Goal: Find specific page/section: Find specific page/section

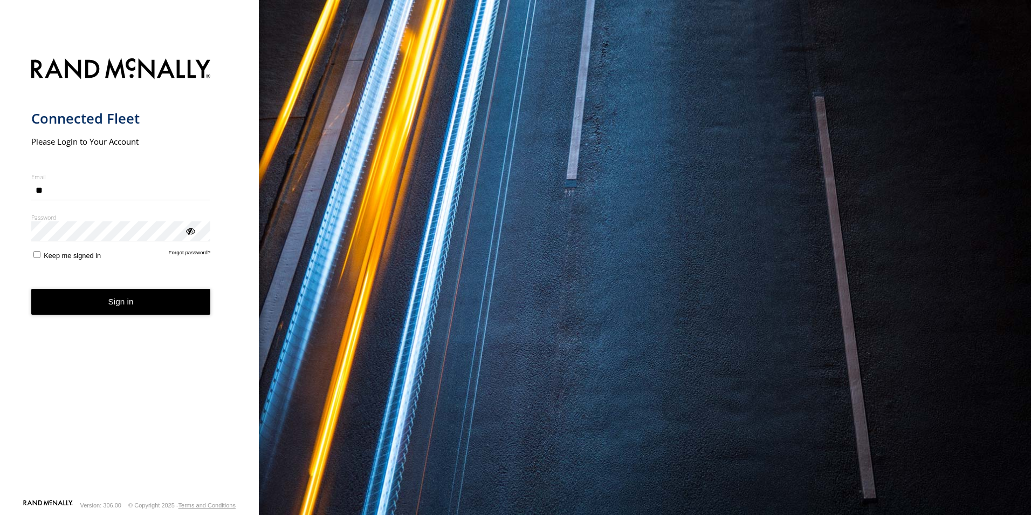
type input "*"
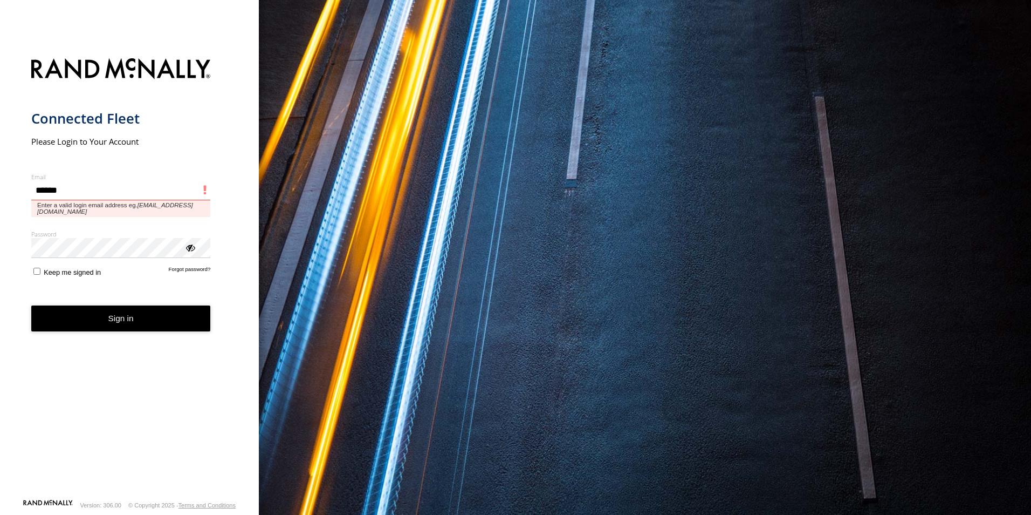
click at [80, 191] on input "******" at bounding box center [121, 190] width 180 height 19
type input "**********"
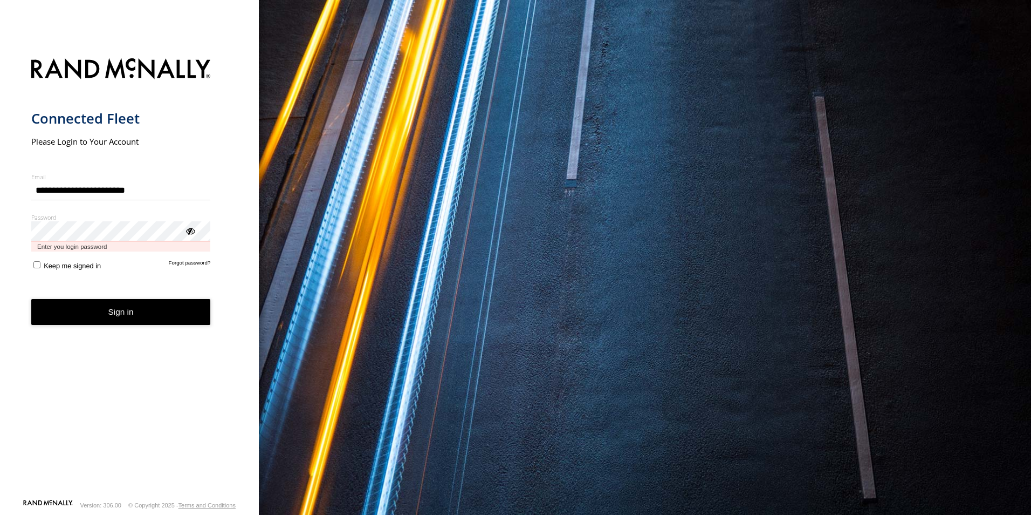
click at [31, 299] on button "Sign in" at bounding box center [121, 312] width 180 height 26
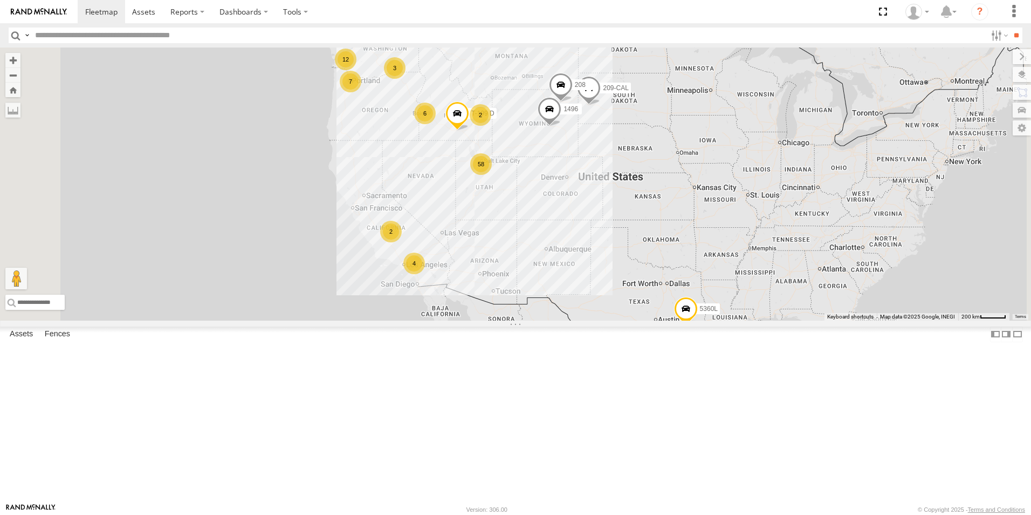
click at [402, 242] on div "2" at bounding box center [391, 232] width 22 height 22
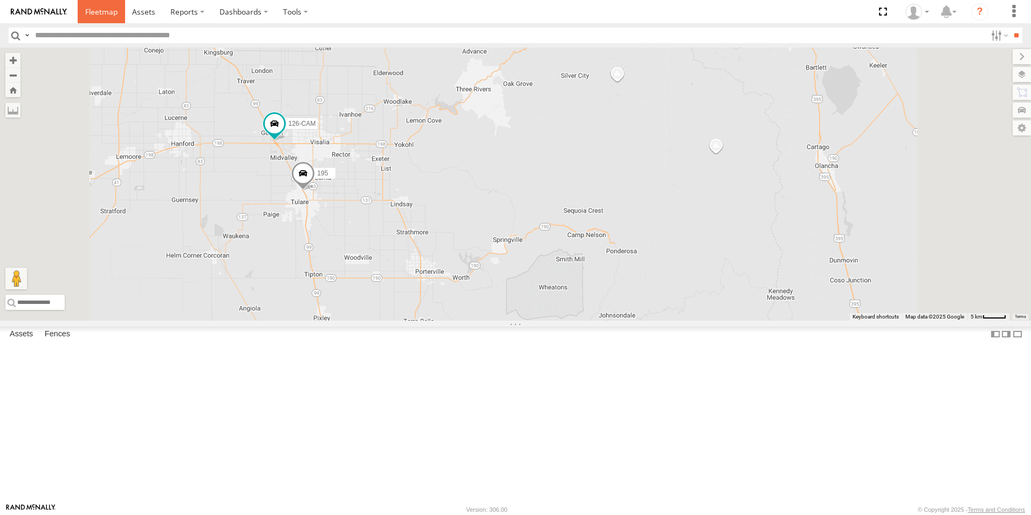
click at [109, 12] on span at bounding box center [101, 11] width 32 height 10
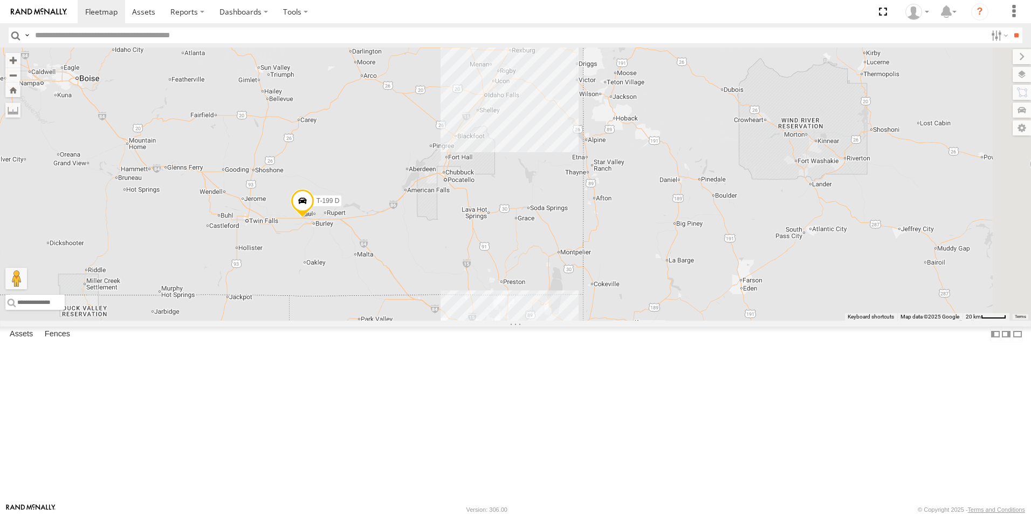
drag, startPoint x: 694, startPoint y: 136, endPoint x: 572, endPoint y: 311, distance: 213.5
click at [572, 311] on div "5360L 208 1496 307W 209-CAL T-199 D 16 4 5 31 2" at bounding box center [515, 183] width 1031 height 273
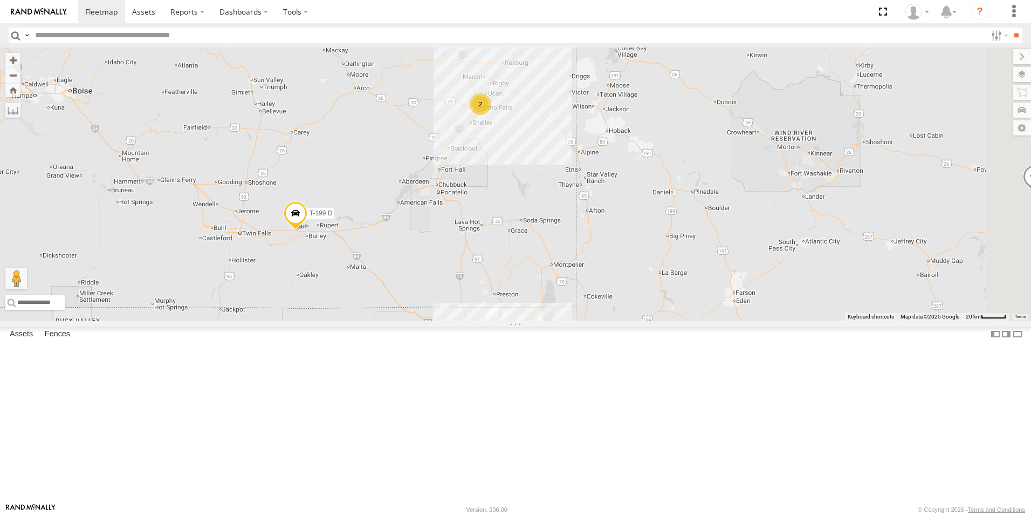
click at [491, 115] on div "2" at bounding box center [481, 104] width 22 height 22
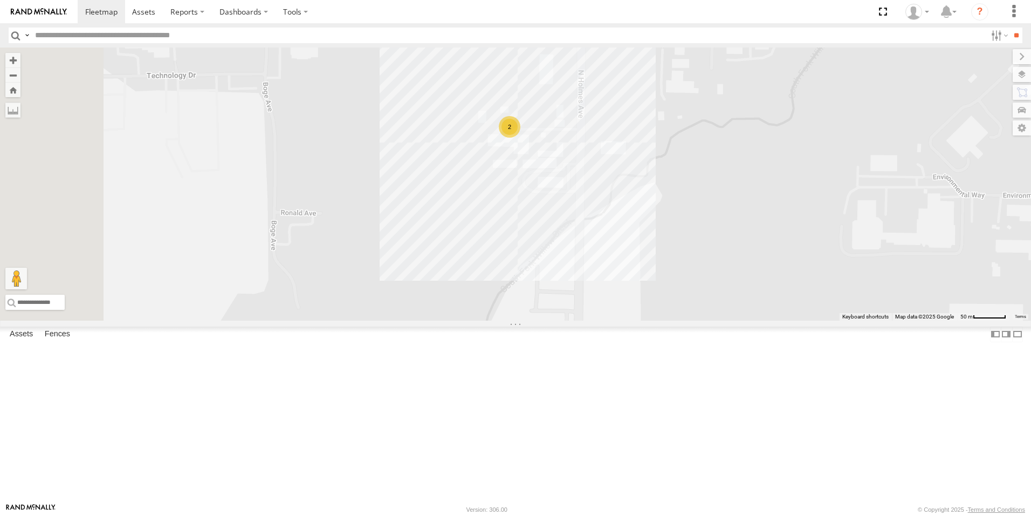
drag, startPoint x: 590, startPoint y: 409, endPoint x: 666, endPoint y: 212, distance: 211.8
click at [666, 213] on div "5360L 208 1496 307W 209-CAL T-199 D 2" at bounding box center [515, 183] width 1031 height 273
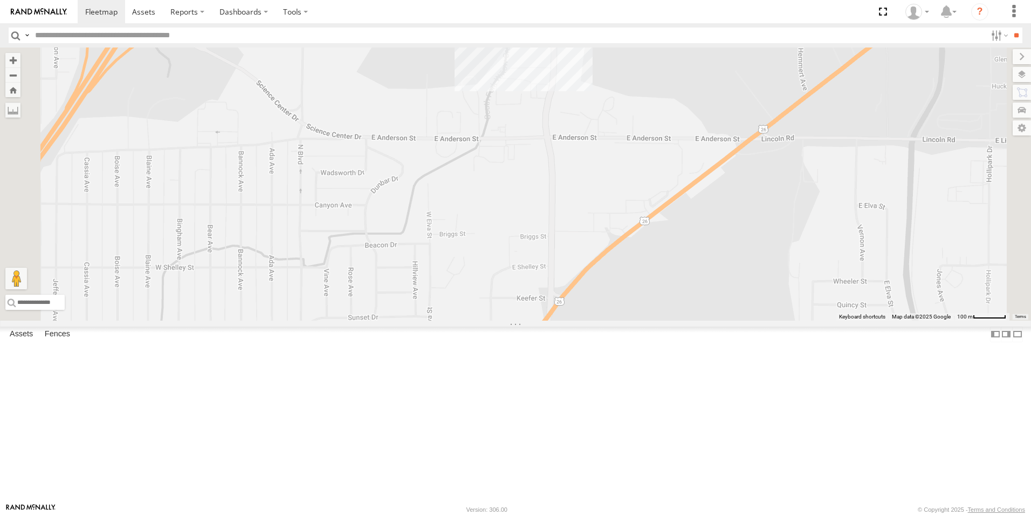
drag, startPoint x: 666, startPoint y: 375, endPoint x: 639, endPoint y: 208, distance: 170.0
click at [639, 208] on div "5360L 208 1496 307W 209-CAL T-199 D 2" at bounding box center [515, 183] width 1031 height 273
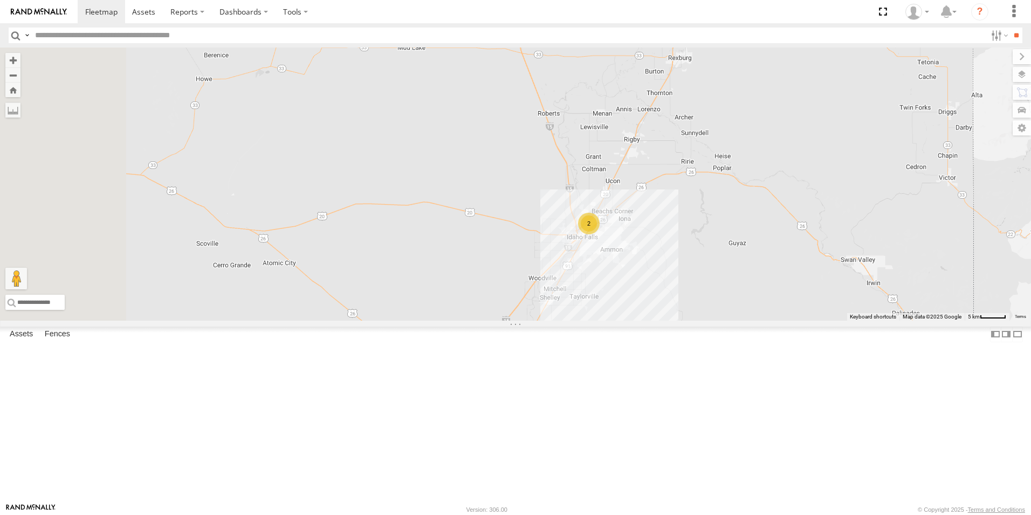
drag, startPoint x: 425, startPoint y: 325, endPoint x: 642, endPoint y: 252, distance: 229.2
click at [642, 252] on div "5360L 208 1496 307W 209-CAL T-199 D 2" at bounding box center [515, 183] width 1031 height 273
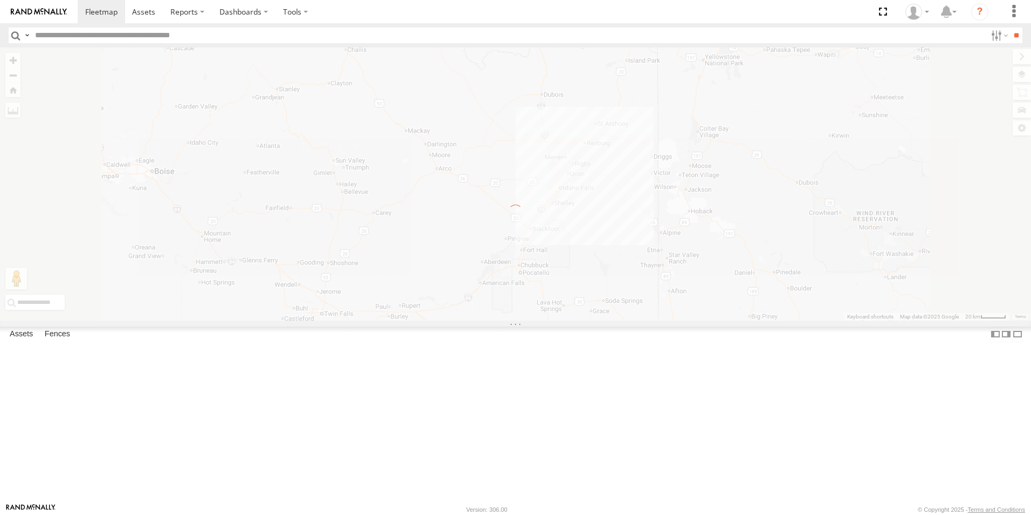
click at [575, 320] on div "To navigate the map with touch gestures double-tap and hold your finger on the …" at bounding box center [515, 183] width 1031 height 273
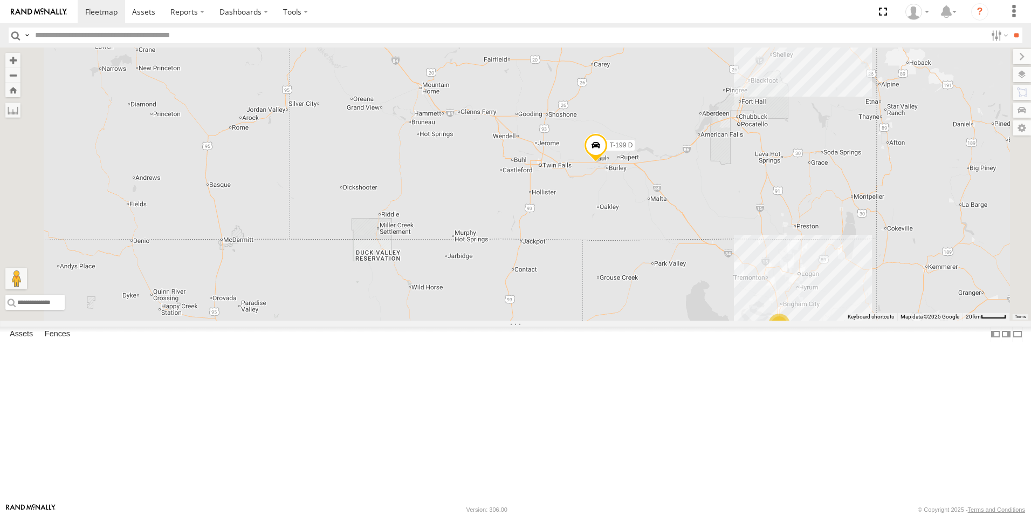
drag, startPoint x: 495, startPoint y: 106, endPoint x: 514, endPoint y: 196, distance: 92.1
click at [514, 196] on div "T-199 D 5360L 208 1496 307W 209-CAL 16 4 5 31 3 2 3 2" at bounding box center [515, 183] width 1031 height 273
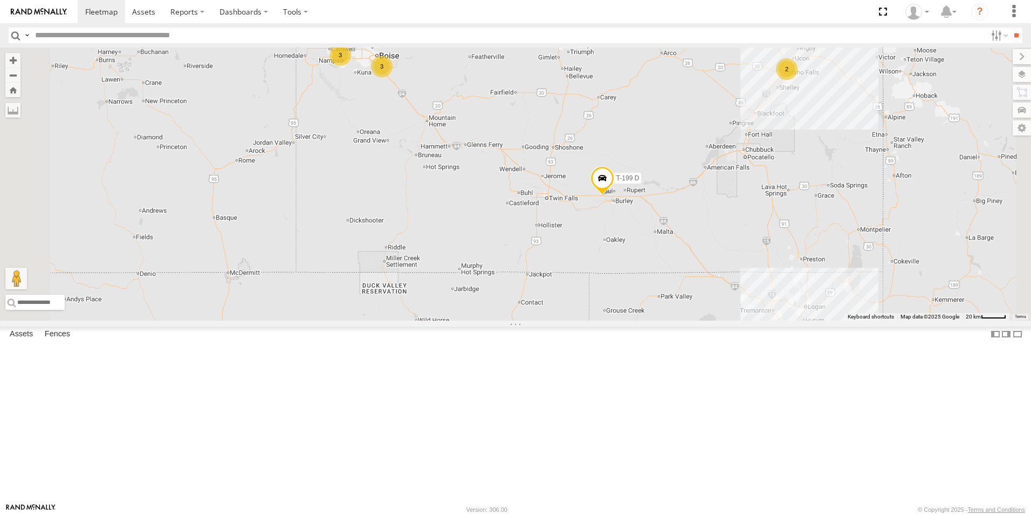
click at [393, 77] on div "3" at bounding box center [382, 67] width 22 height 22
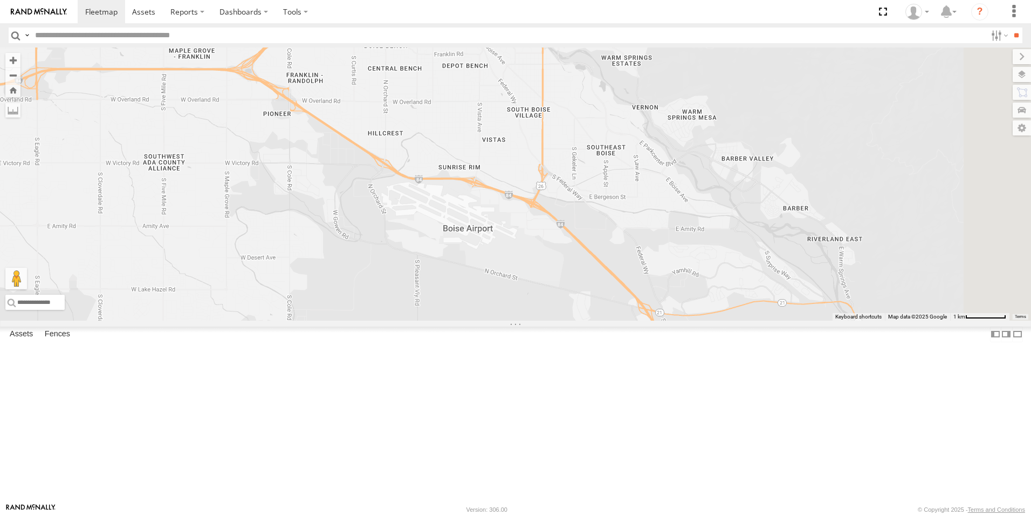
click at [385, 47] on div "2" at bounding box center [375, 37] width 22 height 22
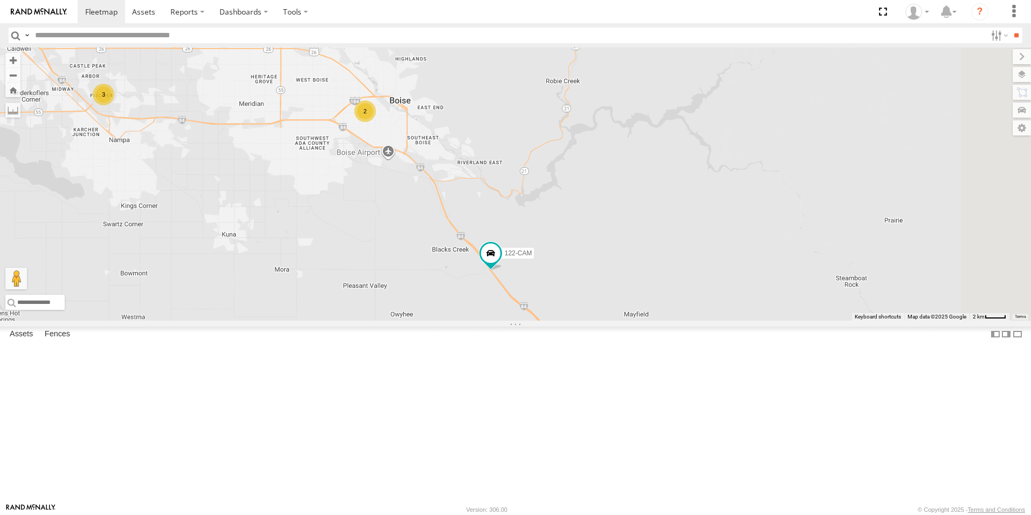
drag, startPoint x: 624, startPoint y: 380, endPoint x: 563, endPoint y: 278, distance: 118.6
click at [563, 278] on div "T-199 D 5360L 208 1496 307W 209-CAL 122-CAM 3 2" at bounding box center [515, 183] width 1031 height 273
click at [532, 257] on span "122-CAM" at bounding box center [519, 254] width 28 height 8
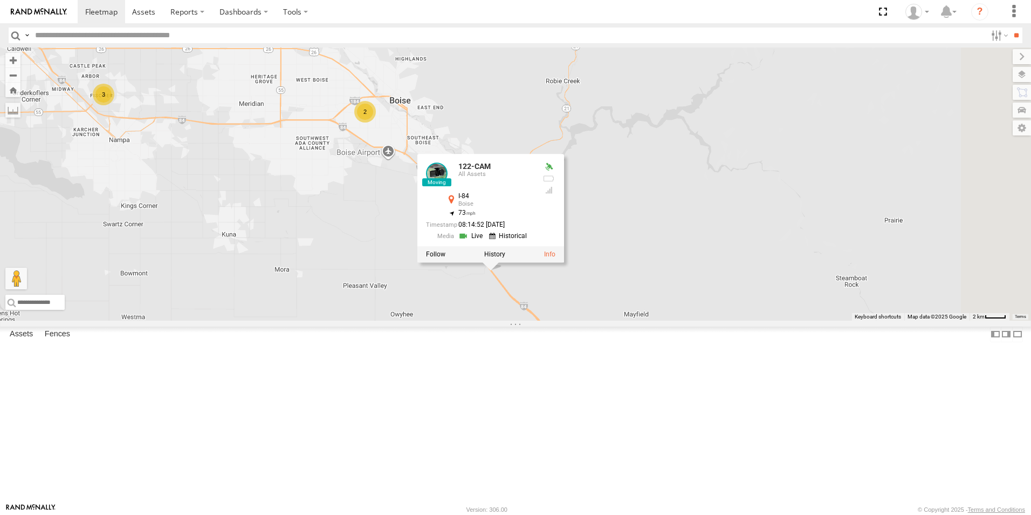
click at [759, 287] on div "T-199 D 5360L 208 1496 307W 209-CAL 122-CAM 3 2 122-CAM All Assets I-84 Boise 4…" at bounding box center [515, 183] width 1031 height 273
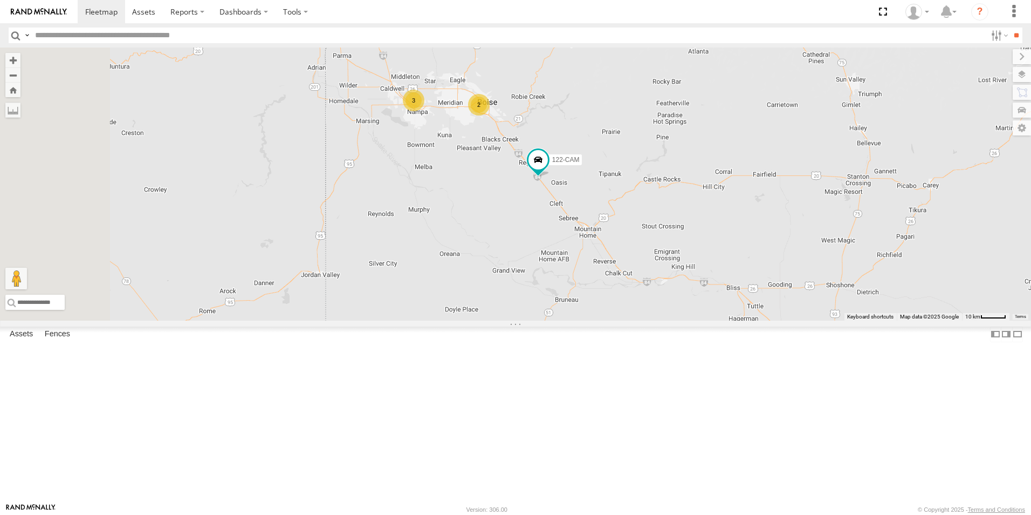
drag, startPoint x: 565, startPoint y: 163, endPoint x: 617, endPoint y: 248, distance: 99.3
click at [617, 248] on div "5360L 208 1496 307W 209-CAL T-199 D 122-CAM 3 2" at bounding box center [515, 183] width 1031 height 273
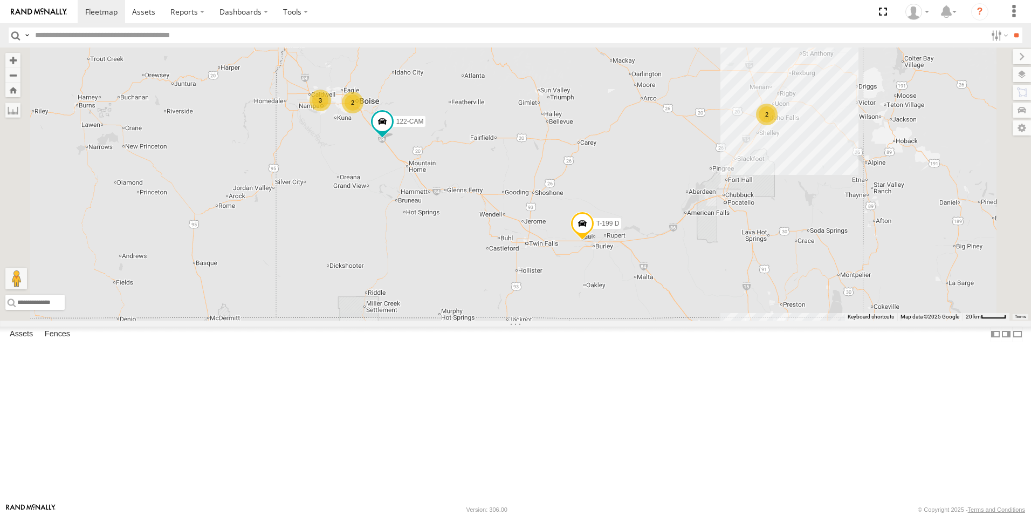
drag, startPoint x: 446, startPoint y: 220, endPoint x: 484, endPoint y: 283, distance: 73.8
click at [484, 285] on div "5360L 208 1496 307W 209-CAL T-199 D 122-CAM 4 5 30 3 2 120-CAM 2 2" at bounding box center [515, 183] width 1031 height 273
